Goal: Task Accomplishment & Management: Manage account settings

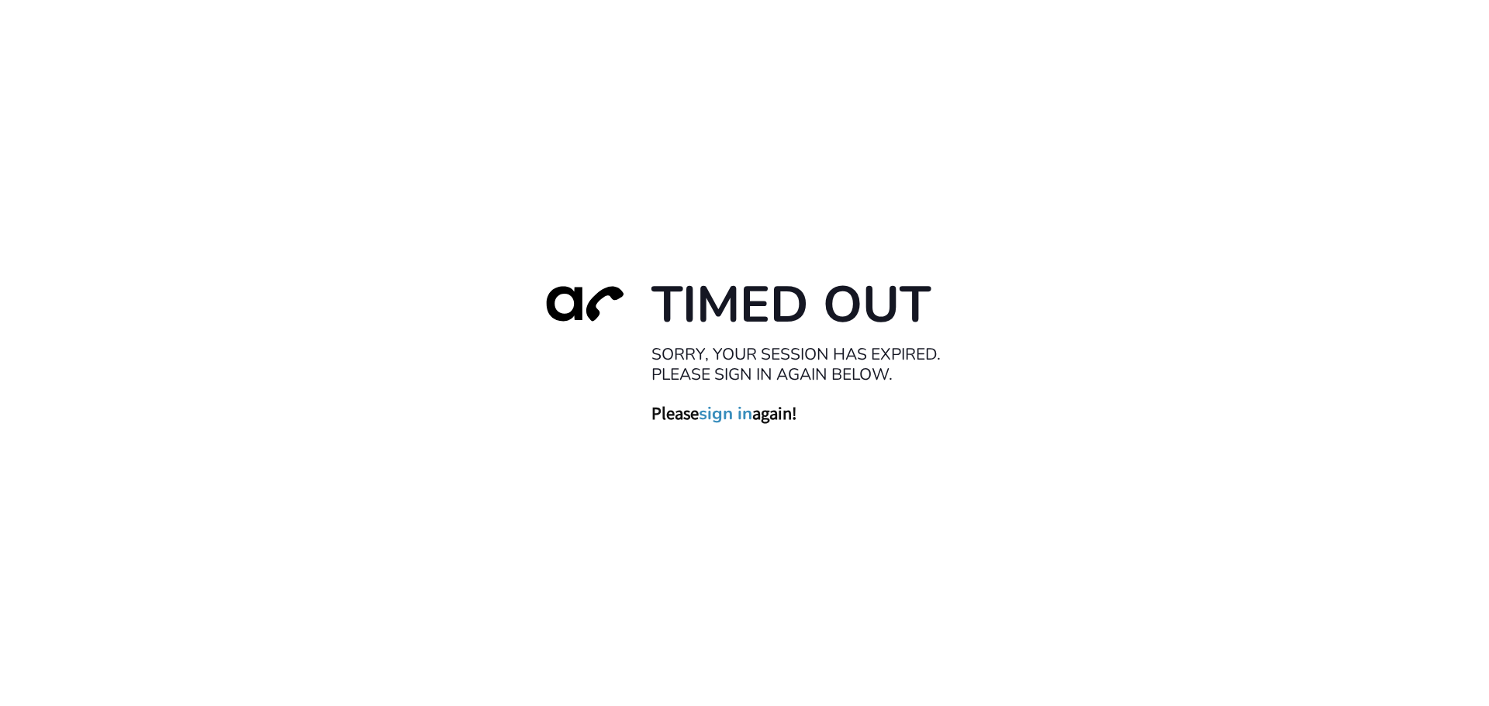
click at [719, 413] on link "sign in" at bounding box center [726, 413] width 54 height 22
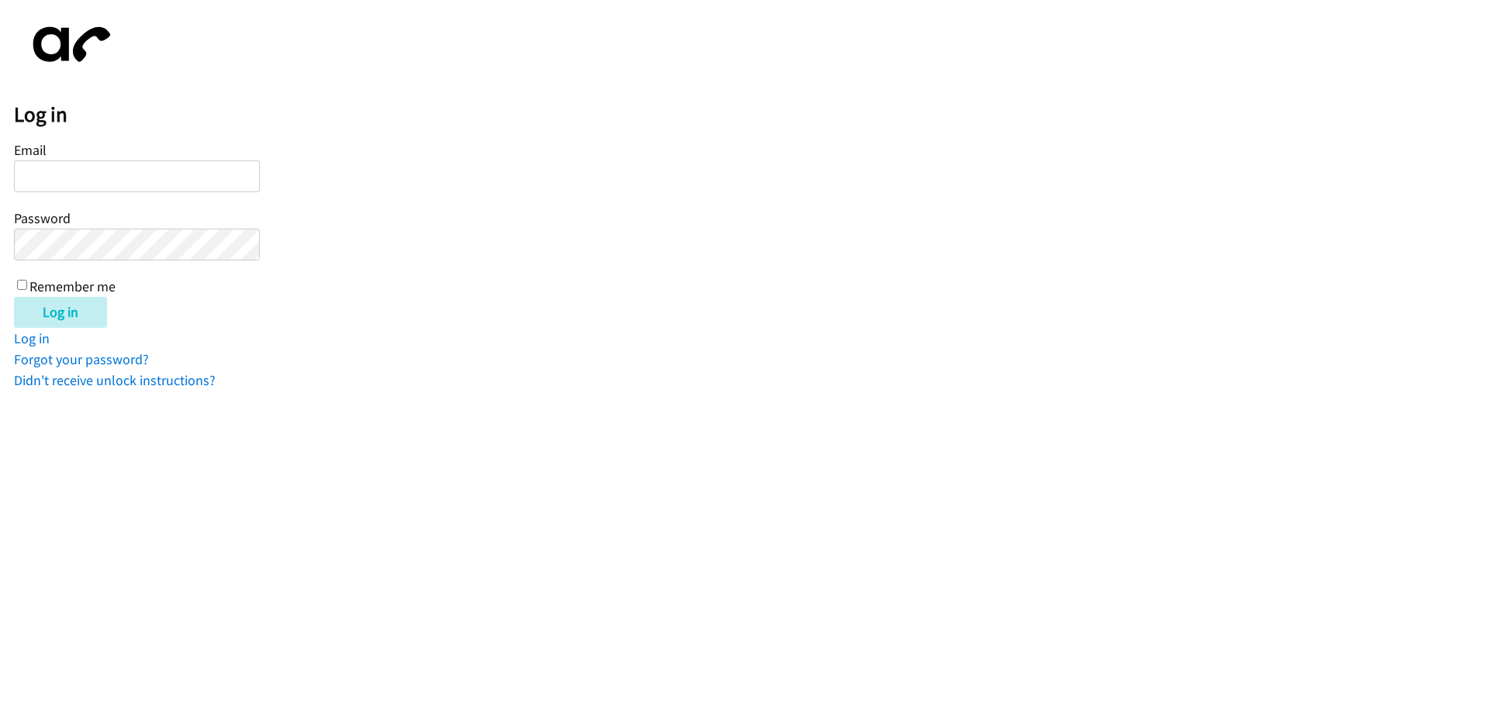
click at [59, 171] on input "Email" at bounding box center [137, 177] width 246 height 32
type input "[EMAIL_ADDRESS][DOMAIN_NAME]"
click at [22, 284] on input "Remember me" at bounding box center [22, 285] width 10 height 10
checkbox input "true"
click at [72, 311] on input "Log in" at bounding box center [60, 312] width 93 height 31
